Goal: Task Accomplishment & Management: Use online tool/utility

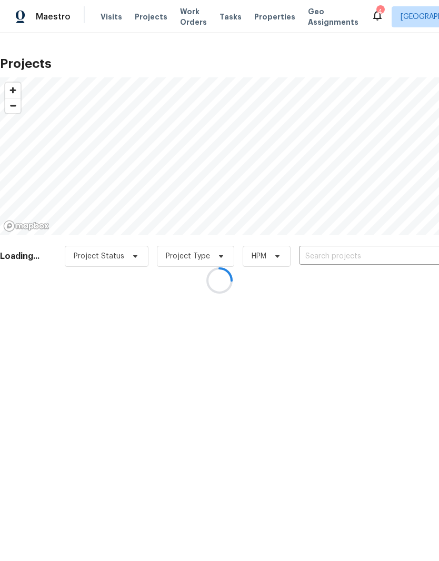
click at [157, 19] on div at bounding box center [219, 280] width 439 height 561
click at [142, 15] on div at bounding box center [219, 280] width 439 height 561
click at [144, 19] on div at bounding box center [219, 280] width 439 height 561
click at [145, 17] on div at bounding box center [219, 280] width 439 height 561
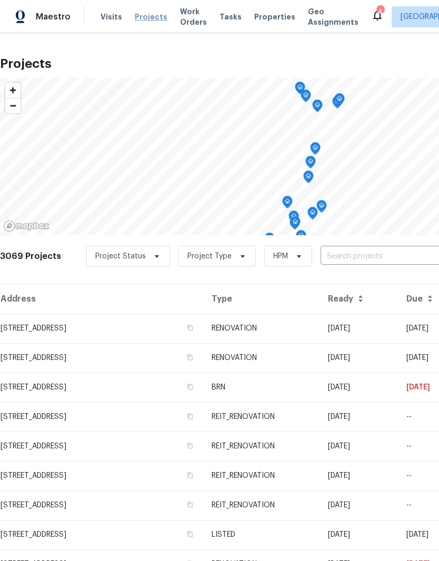
click at [138, 21] on span "Projects" at bounding box center [151, 17] width 33 height 11
click at [142, 17] on span "Projects" at bounding box center [151, 17] width 33 height 11
click at [387, 259] on input "text" at bounding box center [380, 256] width 121 height 16
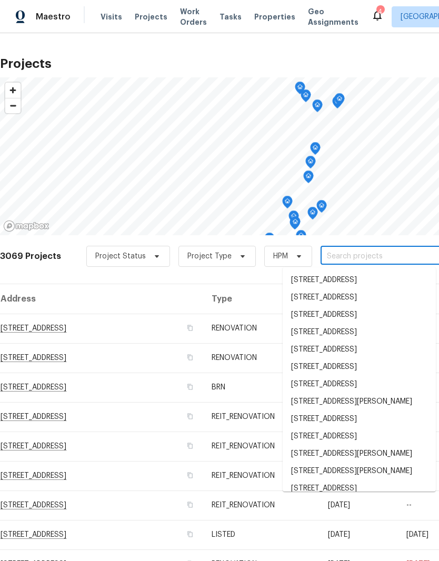
click at [341, 256] on input "text" at bounding box center [380, 256] width 121 height 16
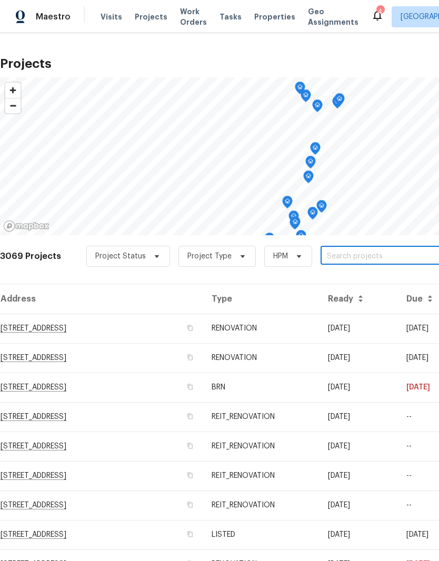
paste input "[PERSON_NAME].[PERSON_NAME] alexbaq [PERSON_NAME].[PERSON_NAME] [PERSON_NAME] […"
type input "[STREET_ADDRESS]"
click at [385, 281] on li "[STREET_ADDRESS]" at bounding box center [359, 281] width 153 height 18
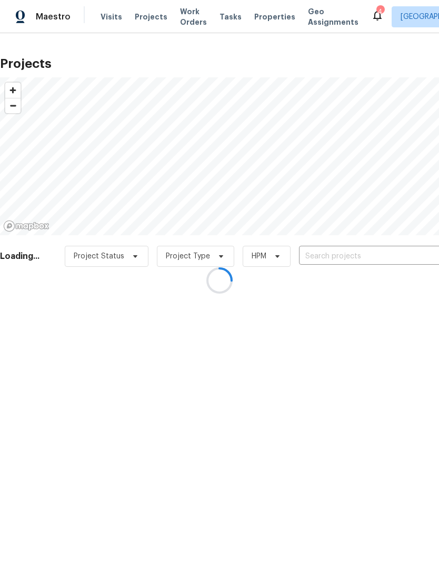
type input "[STREET_ADDRESS]"
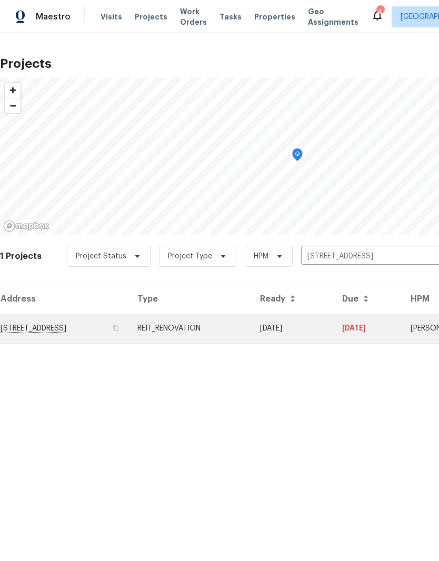
click at [22, 327] on td "[STREET_ADDRESS]" at bounding box center [64, 328] width 129 height 29
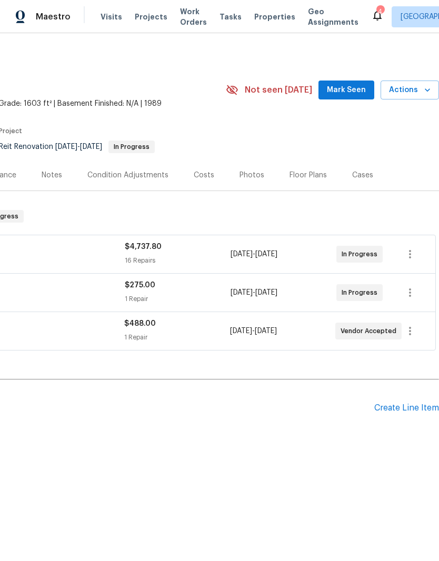
scroll to position [0, 156]
click at [414, 408] on div "Create Line Item" at bounding box center [406, 408] width 65 height 10
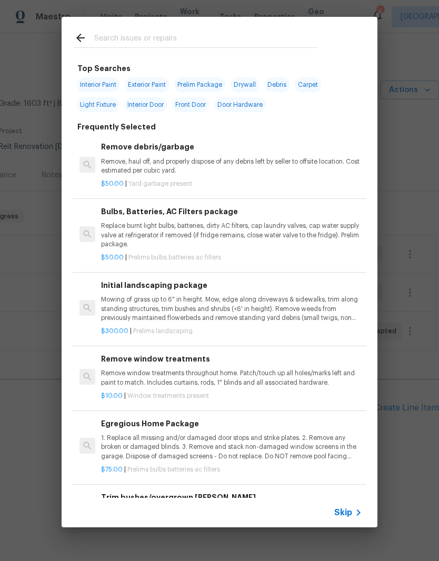
click at [157, 36] on input "text" at bounding box center [205, 40] width 223 height 16
type input "Hvac"
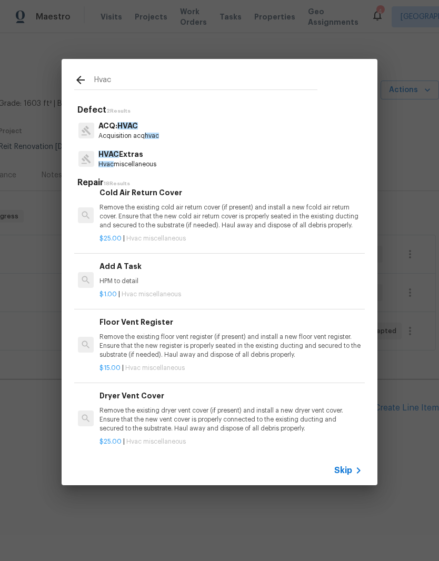
scroll to position [492, 2]
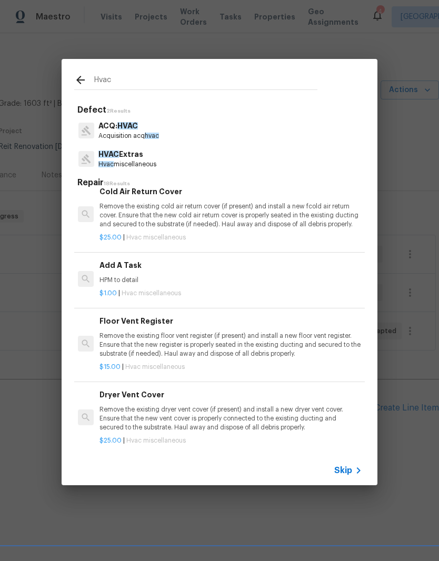
click at [119, 271] on div "Add A Task HPM to detail" at bounding box center [229, 271] width 261 height 25
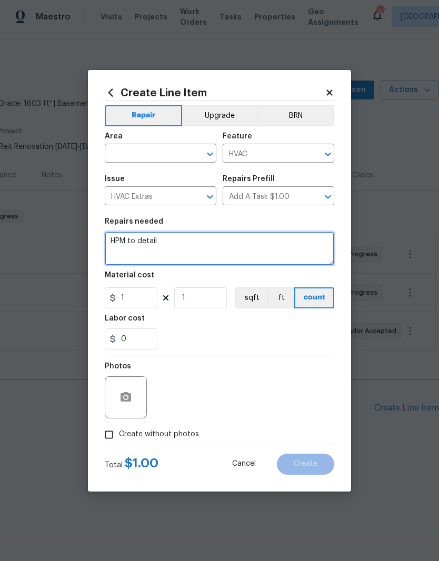
click at [191, 244] on textarea "HPM to detail" at bounding box center [219, 249] width 229 height 34
type textarea "HPM to detail- please provide quote to replace or repair. Unit seems unit is le…"
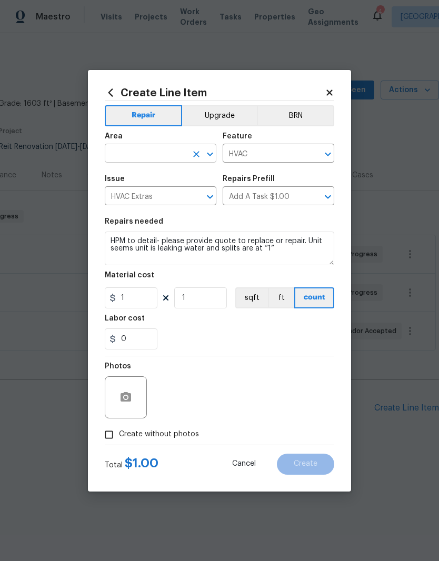
click at [184, 151] on input "text" at bounding box center [146, 154] width 82 height 16
click at [153, 181] on li "HVAC" at bounding box center [161, 177] width 112 height 17
type input "HVAC"
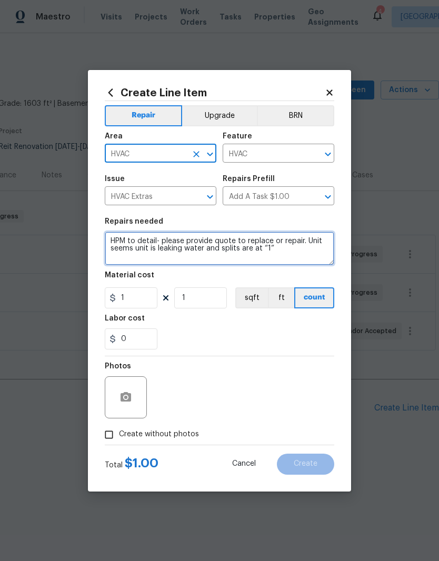
click at [310, 259] on textarea "HPM to detail- please provide quote to replace or repair. Unit seems unit is le…" at bounding box center [219, 249] width 229 height 34
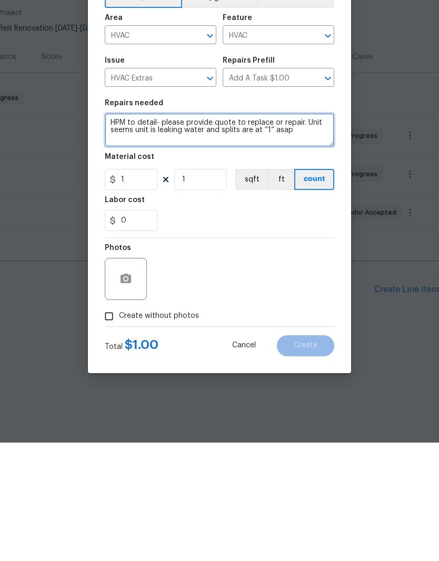
type textarea "HPM to detail- please provide quote to replace or repair. Unit seems unit is le…"
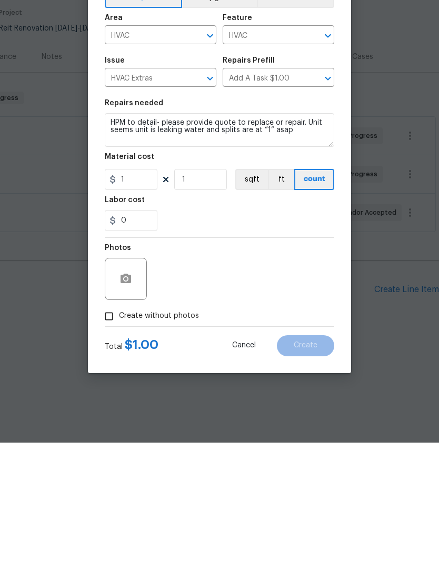
click at [154, 429] on span "Create without photos" at bounding box center [159, 434] width 80 height 11
click at [119, 425] on input "Create without photos" at bounding box center [109, 435] width 20 height 20
checkbox input "true"
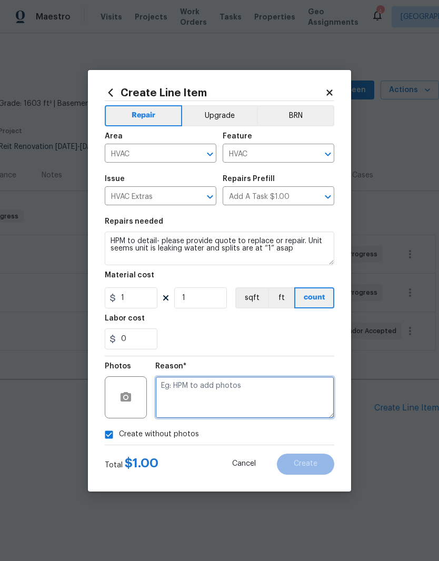
click at [251, 394] on textarea at bounding box center [244, 397] width 179 height 42
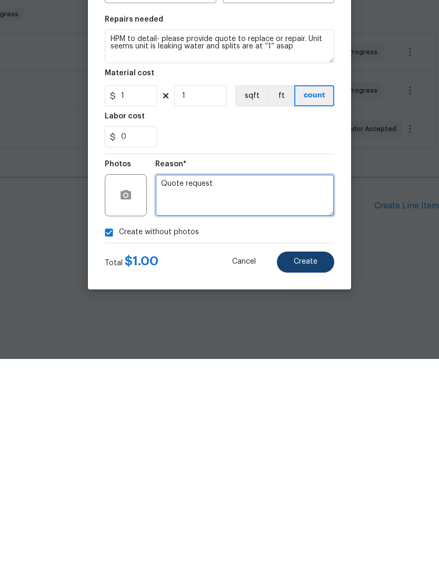
type textarea "Quote request"
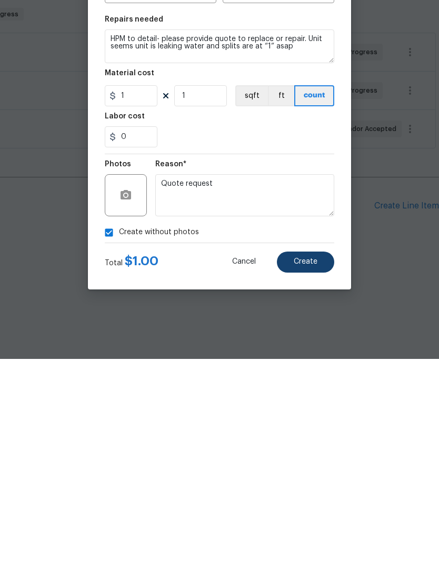
click at [317, 454] on button "Create" at bounding box center [305, 464] width 57 height 21
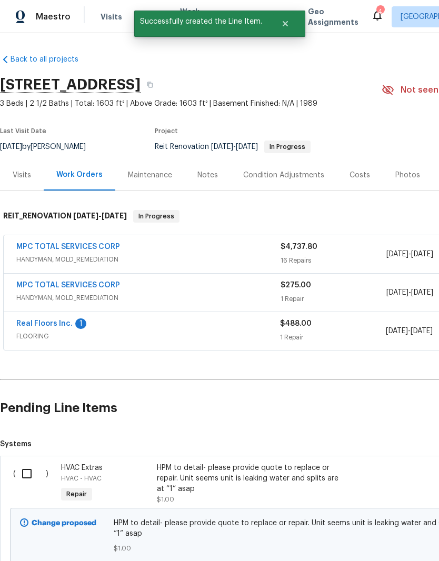
scroll to position [0, 0]
click at [24, 474] on input "checkbox" at bounding box center [31, 474] width 30 height 22
checkbox input "true"
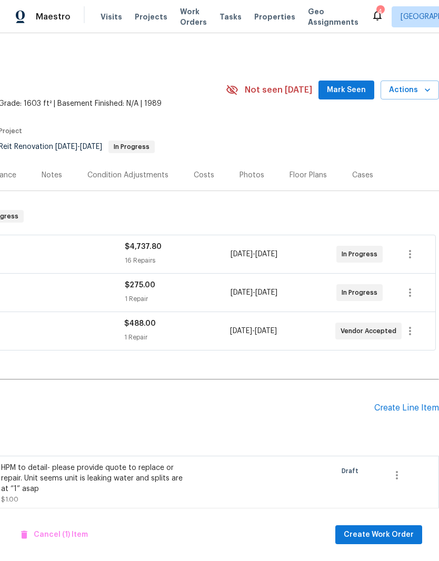
scroll to position [0, 156]
click at [397, 532] on span "Create Work Order" at bounding box center [379, 534] width 70 height 13
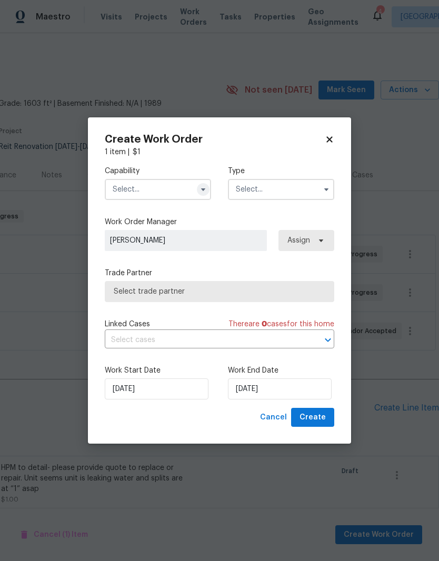
click at [206, 191] on icon "button" at bounding box center [203, 189] width 8 height 8
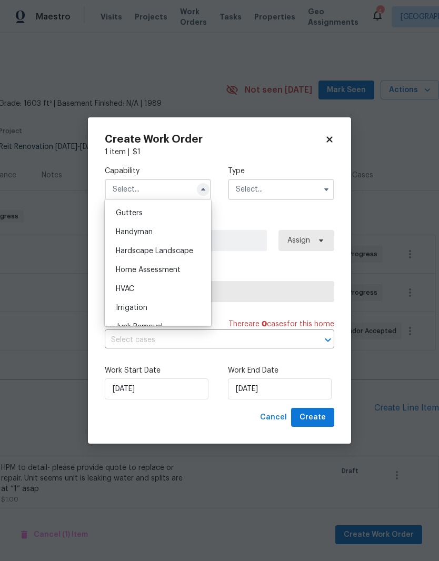
scroll to position [559, 0]
click at [134, 292] on div "HVAC" at bounding box center [157, 288] width 101 height 19
type input "HVAC"
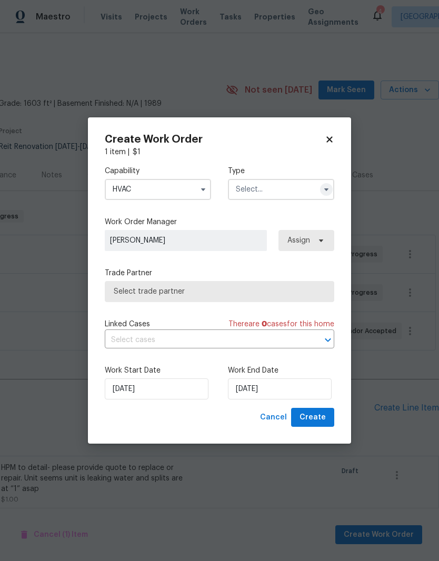
click at [320, 189] on button "button" at bounding box center [326, 189] width 13 height 13
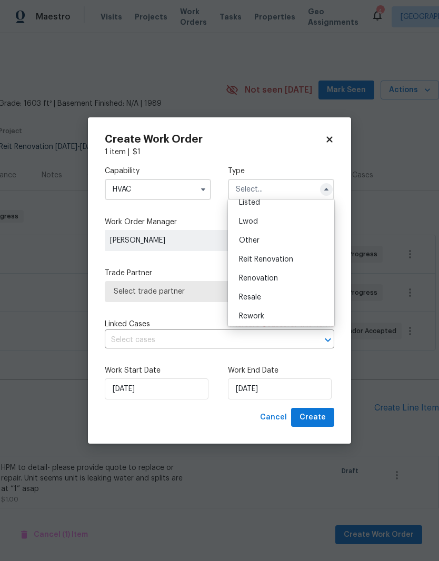
scroll to position [105, 0]
click at [282, 263] on div "Reit Renovation" at bounding box center [281, 258] width 101 height 19
type input "Reit Renovation"
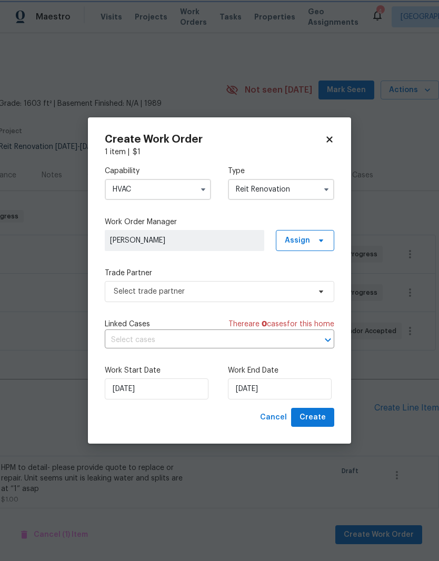
scroll to position [0, 0]
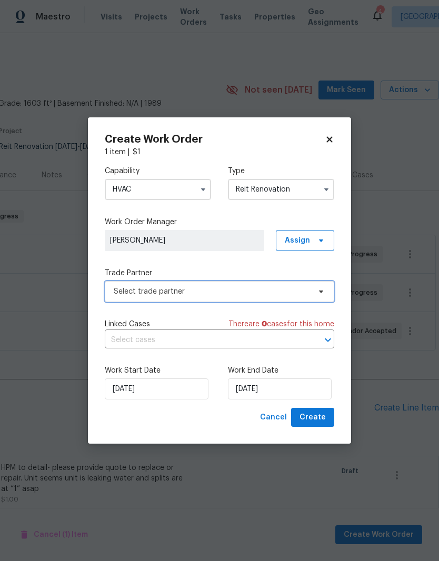
click at [242, 289] on span "Select trade partner" at bounding box center [212, 291] width 196 height 11
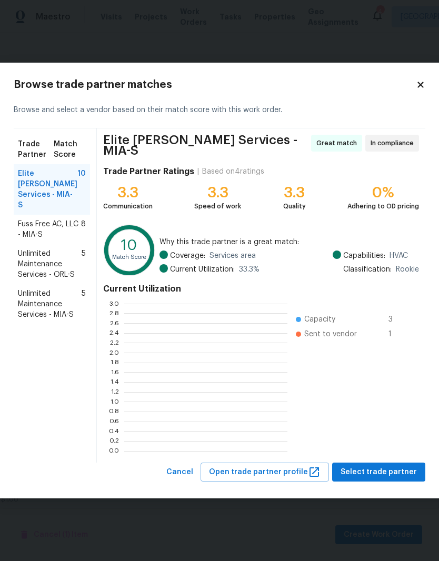
scroll to position [147, 163]
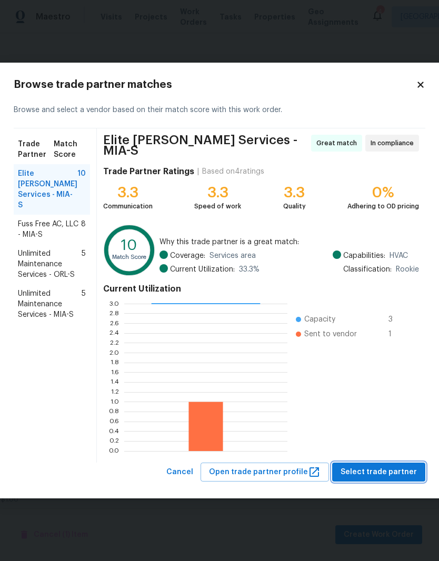
click at [393, 472] on span "Select trade partner" at bounding box center [378, 472] width 76 height 13
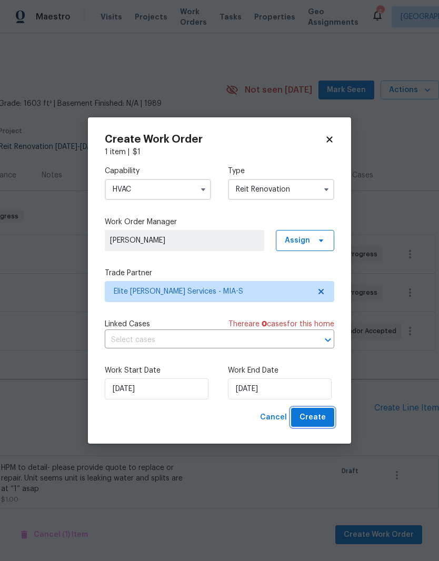
click at [324, 420] on span "Create" at bounding box center [312, 417] width 26 height 13
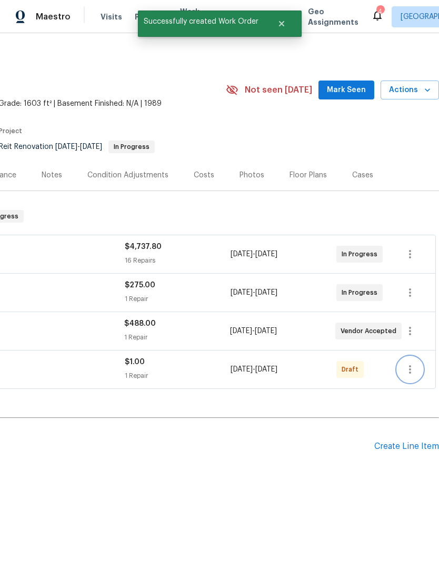
click at [408, 373] on icon "button" at bounding box center [410, 369] width 13 height 13
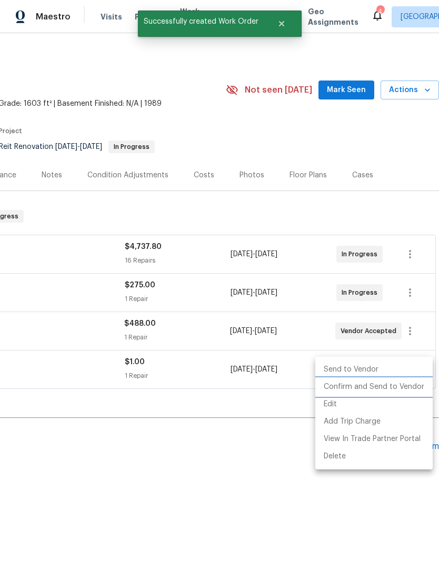
click at [413, 389] on li "Confirm and Send to Vendor" at bounding box center [373, 386] width 117 height 17
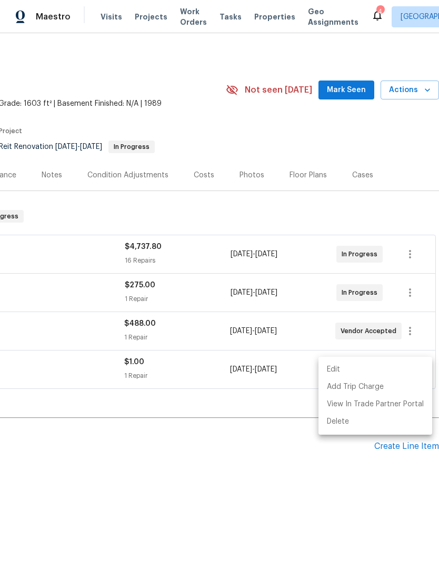
click at [386, 306] on div at bounding box center [219, 280] width 439 height 561
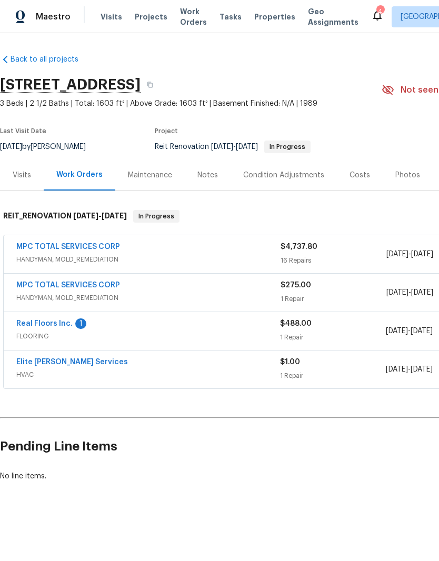
scroll to position [0, 0]
click at [31, 327] on link "Real Floors Inc." at bounding box center [44, 323] width 56 height 7
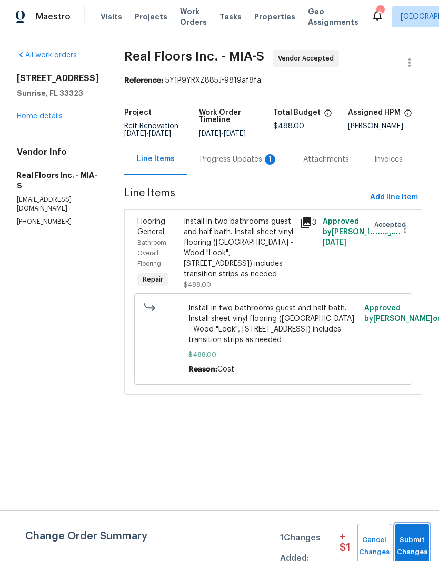
click at [417, 533] on button "Submit Changes" at bounding box center [412, 546] width 34 height 45
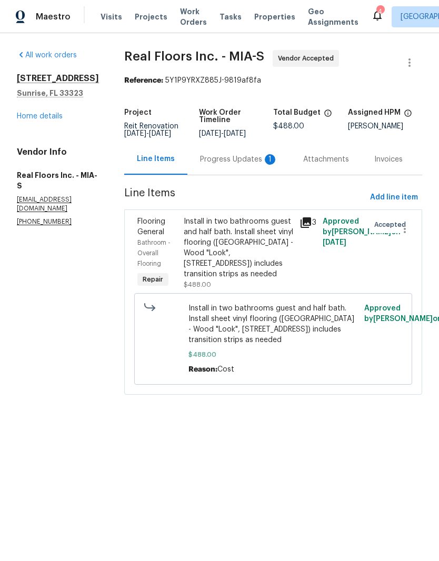
click at [233, 165] on div "Progress Updates 1" at bounding box center [239, 159] width 78 height 11
